Goal: Transaction & Acquisition: Purchase product/service

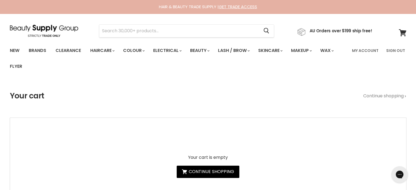
type input "Moroccanoil Treatment Original"
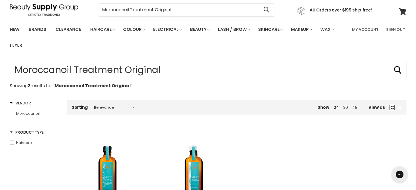
scroll to position [109, 0]
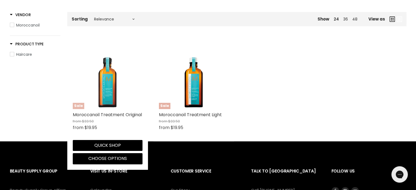
click at [115, 93] on img "Main content" at bounding box center [107, 74] width 55 height 70
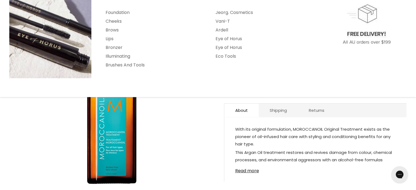
scroll to position [109, 0]
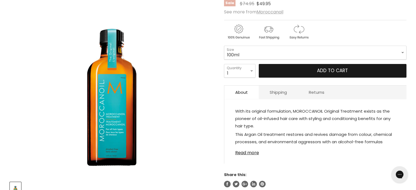
click at [306, 71] on button "Add to cart" at bounding box center [333, 71] width 148 height 14
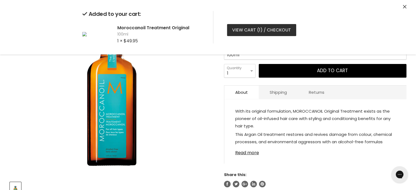
click at [241, 28] on link "View cart ( 1 ) / Checkout" at bounding box center [261, 30] width 69 height 12
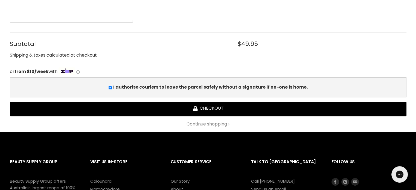
scroll to position [191, 0]
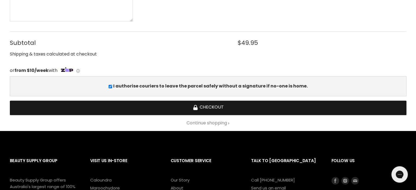
click at [213, 109] on button "Checkout" at bounding box center [208, 108] width 396 height 14
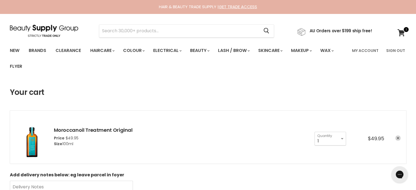
click at [398, 138] on icon "remove Moroccanoil Treatment Original" at bounding box center [397, 138] width 3 height 3
